Goal: Task Accomplishment & Management: Use online tool/utility

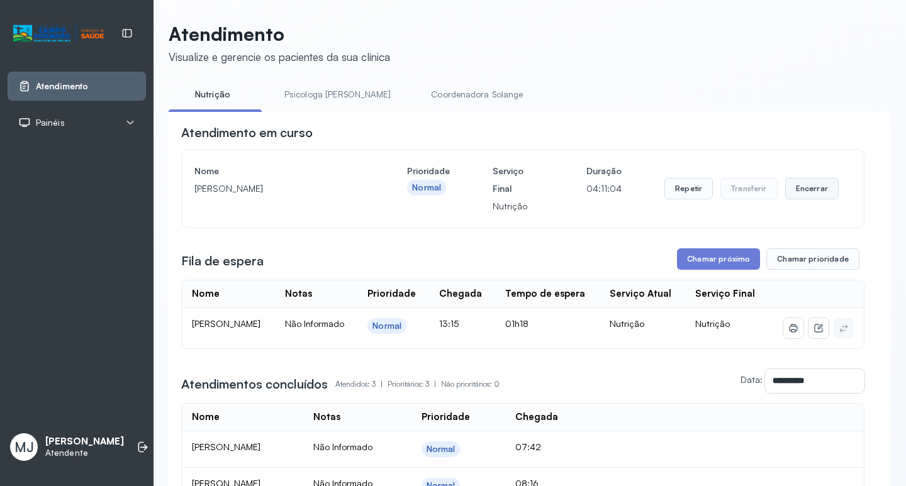
click at [803, 193] on button "Encerrar" at bounding box center [811, 188] width 53 height 21
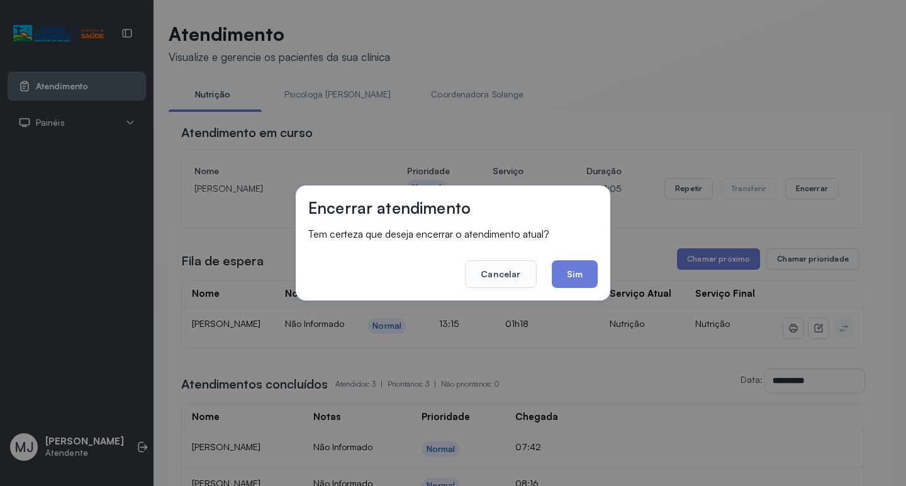
click at [582, 274] on button "Sim" at bounding box center [575, 274] width 46 height 28
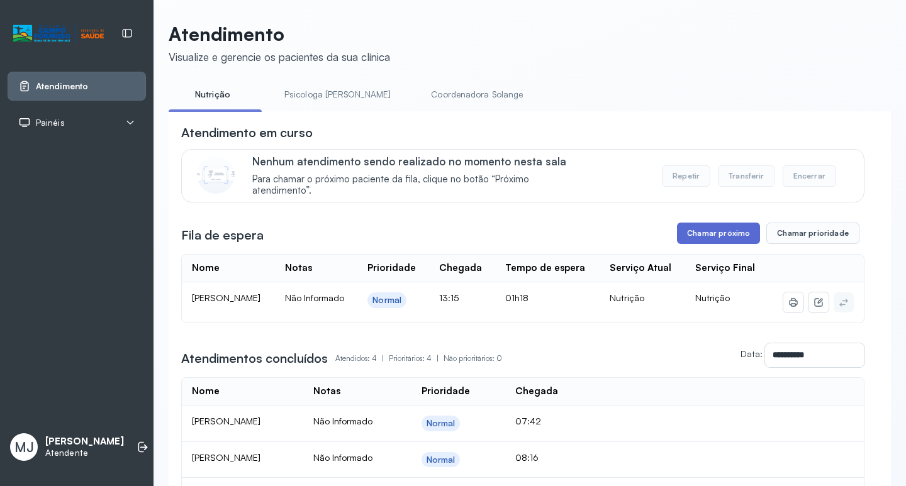
click at [720, 238] on button "Chamar próximo" at bounding box center [718, 233] width 83 height 21
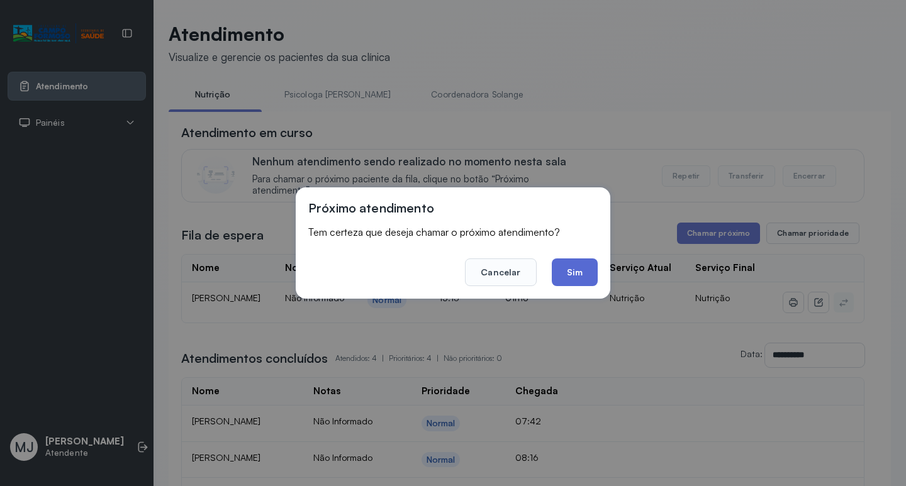
click at [588, 268] on button "Sim" at bounding box center [575, 273] width 46 height 28
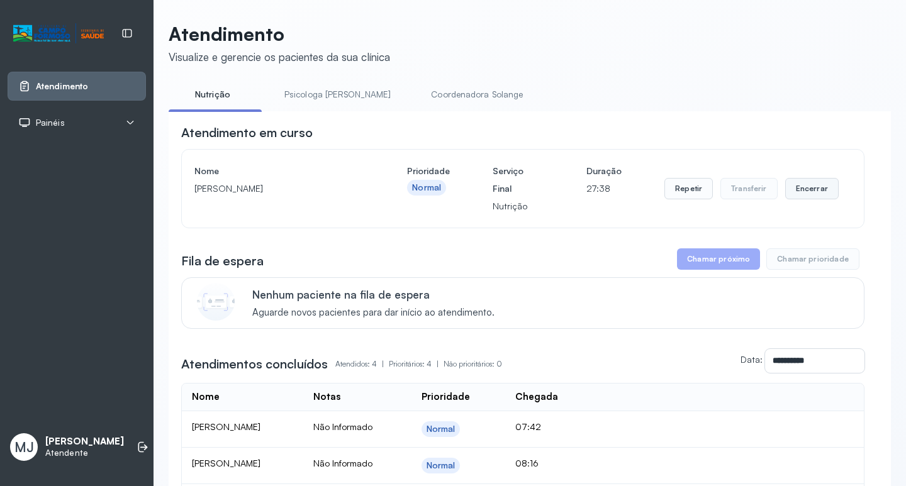
click at [796, 189] on button "Encerrar" at bounding box center [811, 188] width 53 height 21
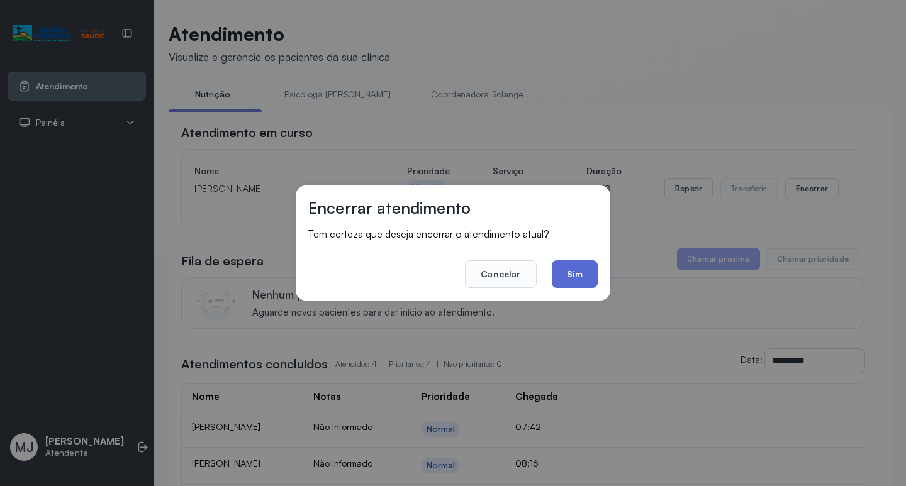
click at [578, 280] on button "Sim" at bounding box center [575, 274] width 46 height 28
